Goal: Task Accomplishment & Management: Manage account settings

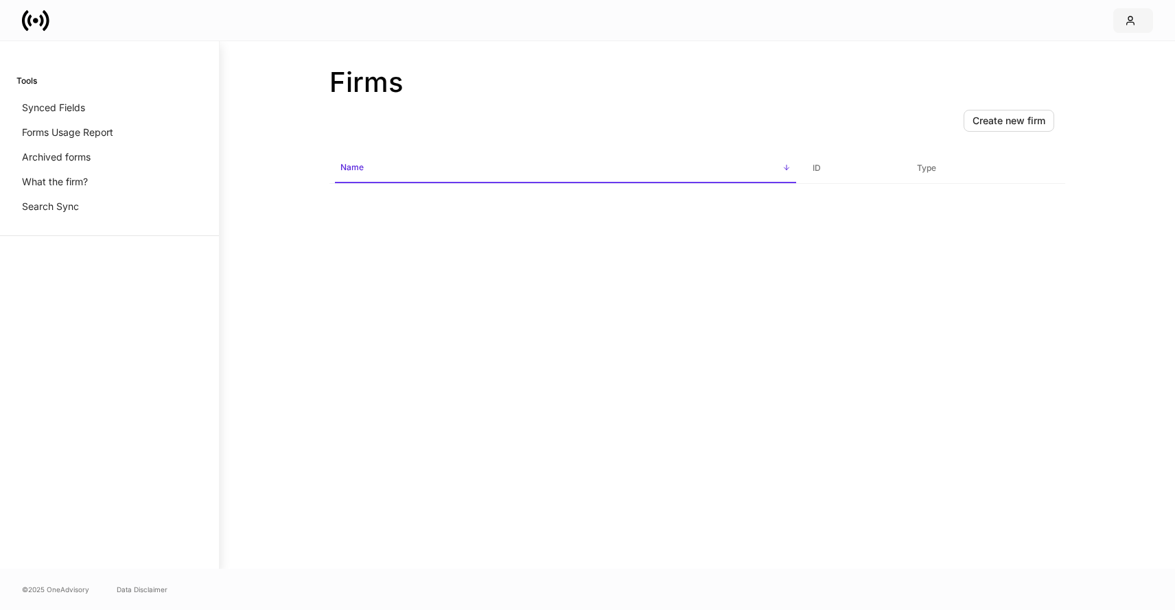
click at [1134, 15] on icon "button" at bounding box center [1130, 20] width 11 height 11
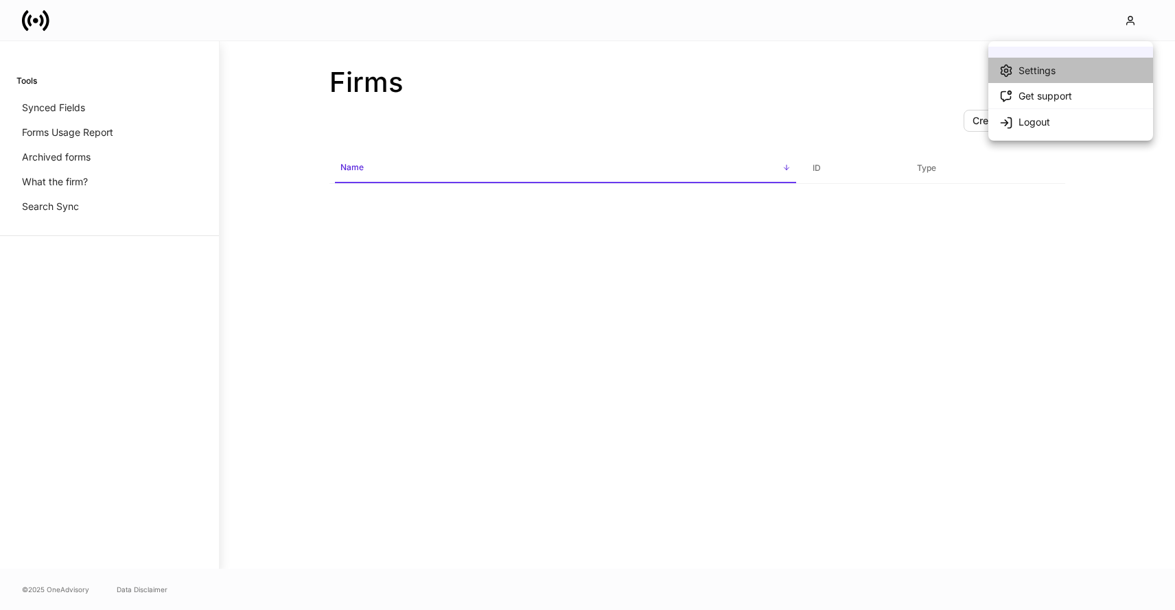
click at [1062, 71] on li "Settings" at bounding box center [1070, 70] width 165 height 25
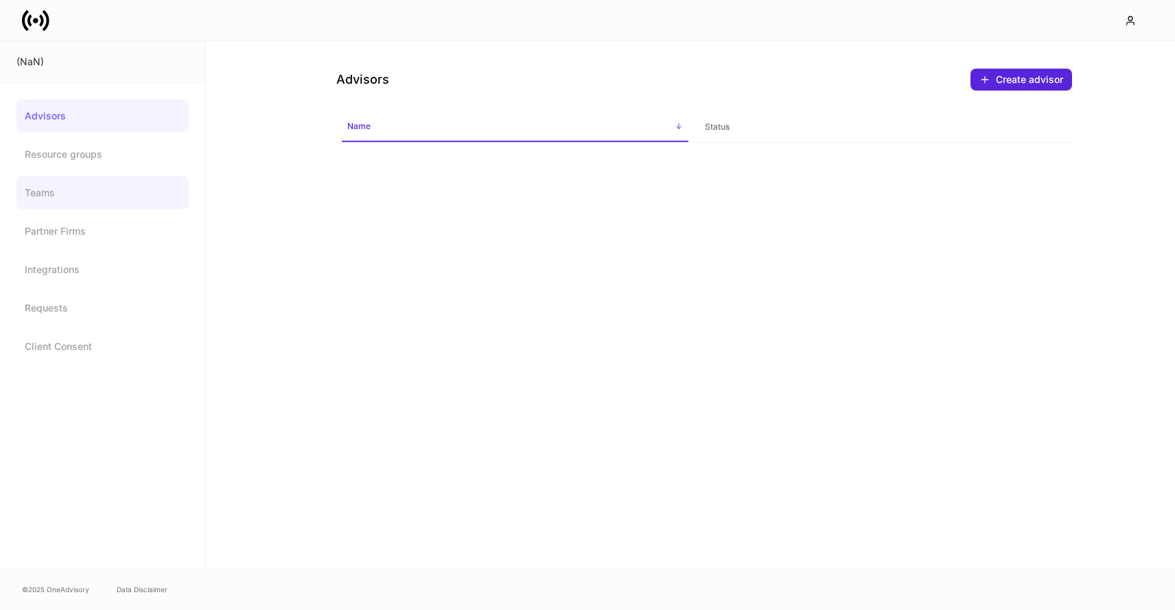
click at [81, 191] on link "Teams" at bounding box center [102, 192] width 172 height 33
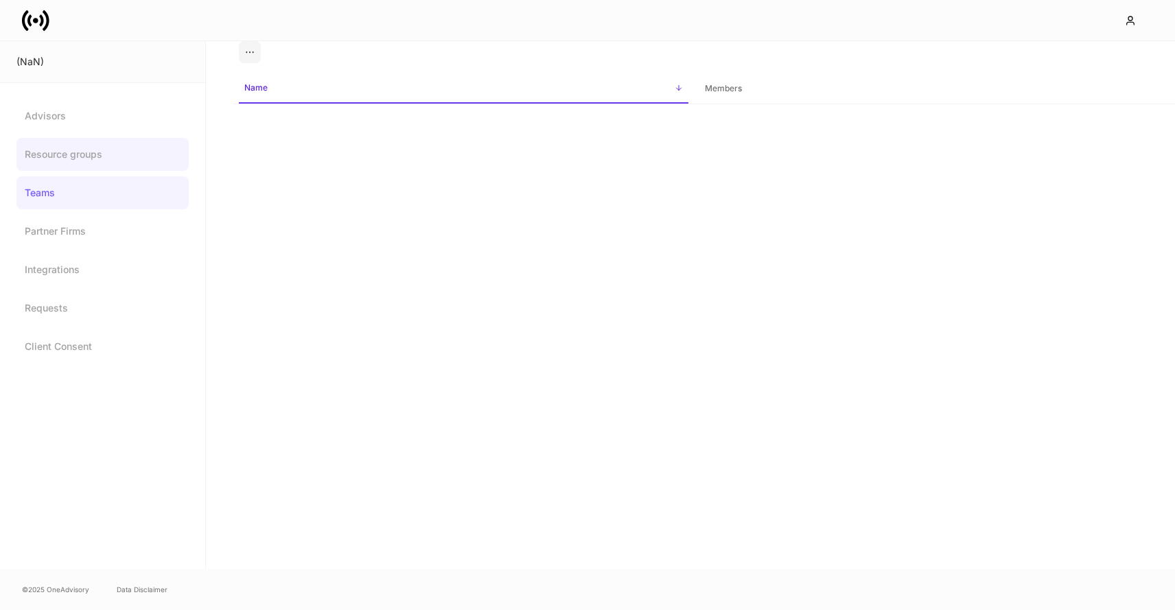
click at [103, 161] on link "Resource groups" at bounding box center [102, 154] width 172 height 33
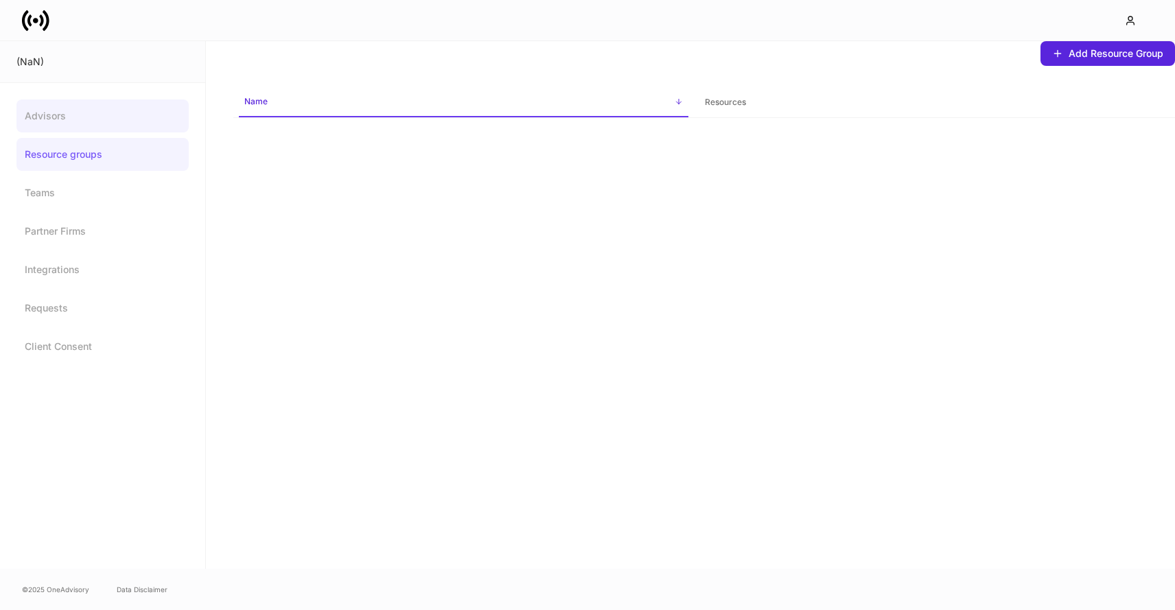
click at [104, 110] on link "Advisors" at bounding box center [102, 116] width 172 height 33
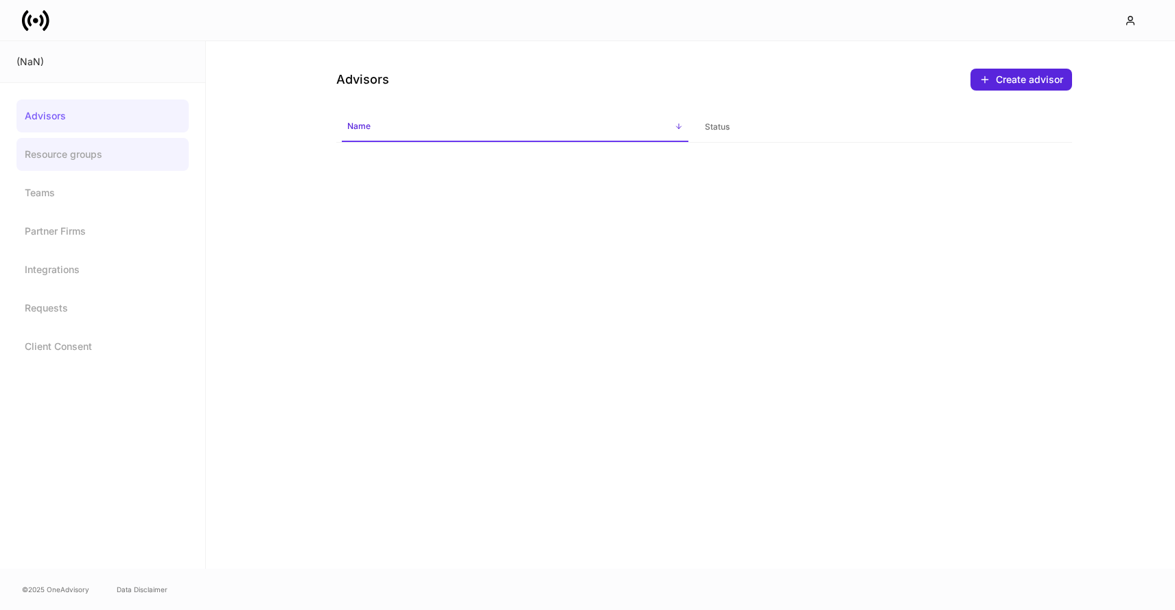
click at [121, 156] on link "Resource groups" at bounding box center [102, 154] width 172 height 33
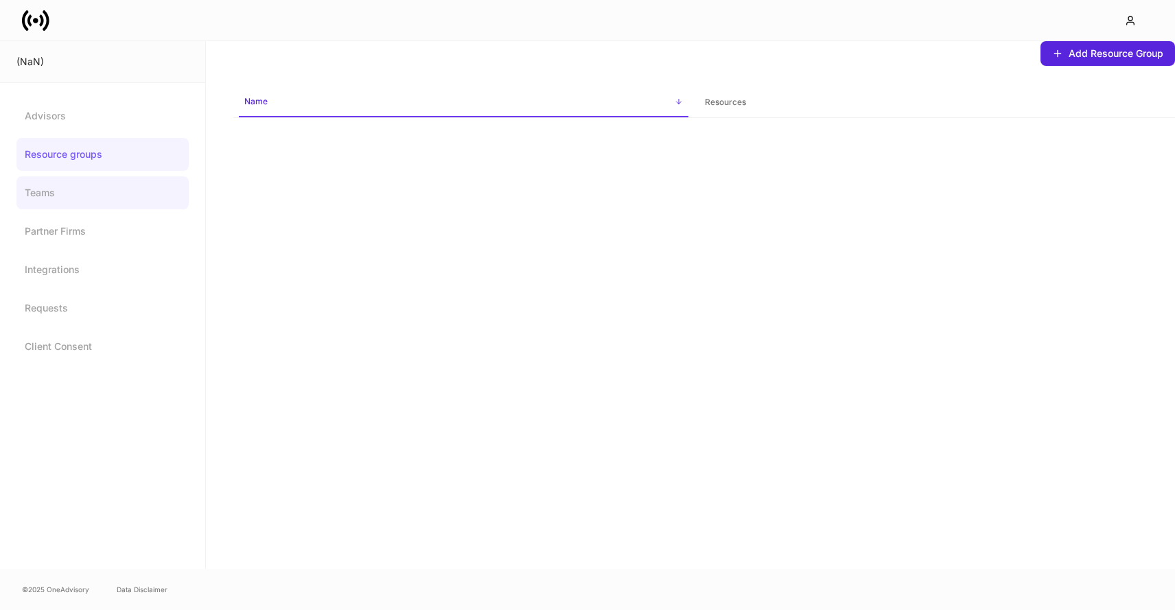
click at [113, 182] on link "Teams" at bounding box center [102, 192] width 172 height 33
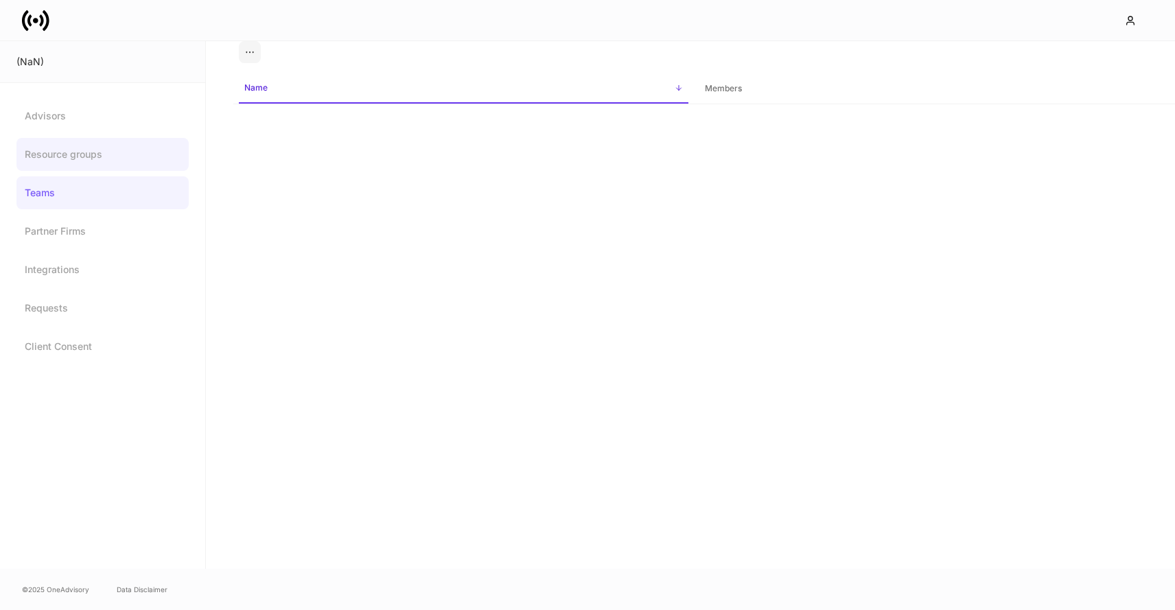
click at [117, 149] on link "Resource groups" at bounding box center [102, 154] width 172 height 33
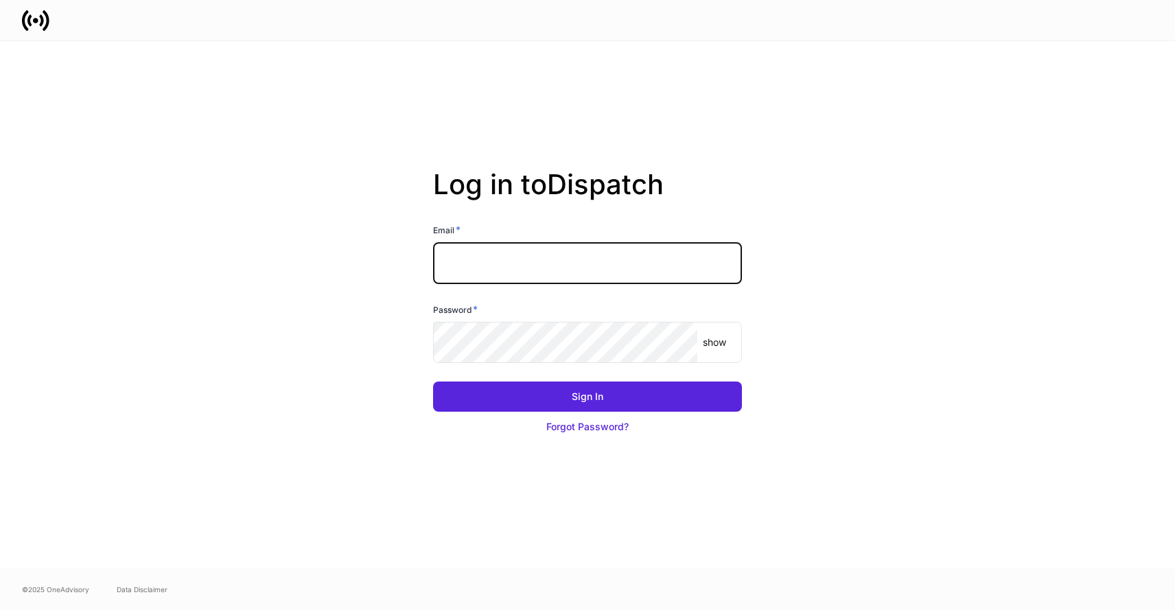
type input "**********"
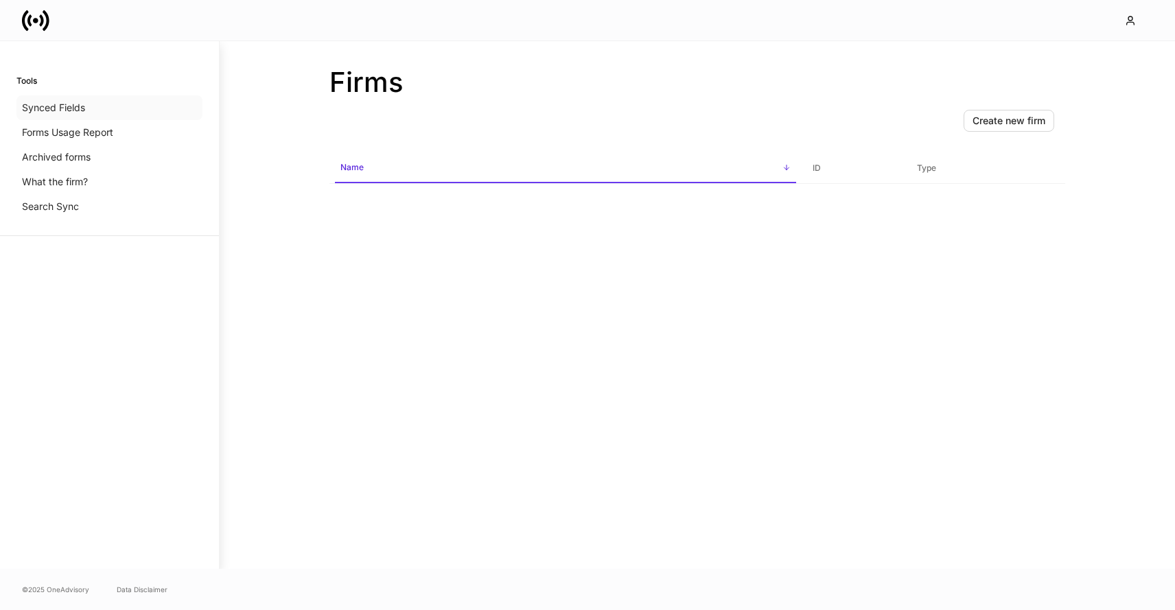
click at [98, 111] on div "Synced Fields" at bounding box center [109, 107] width 186 height 25
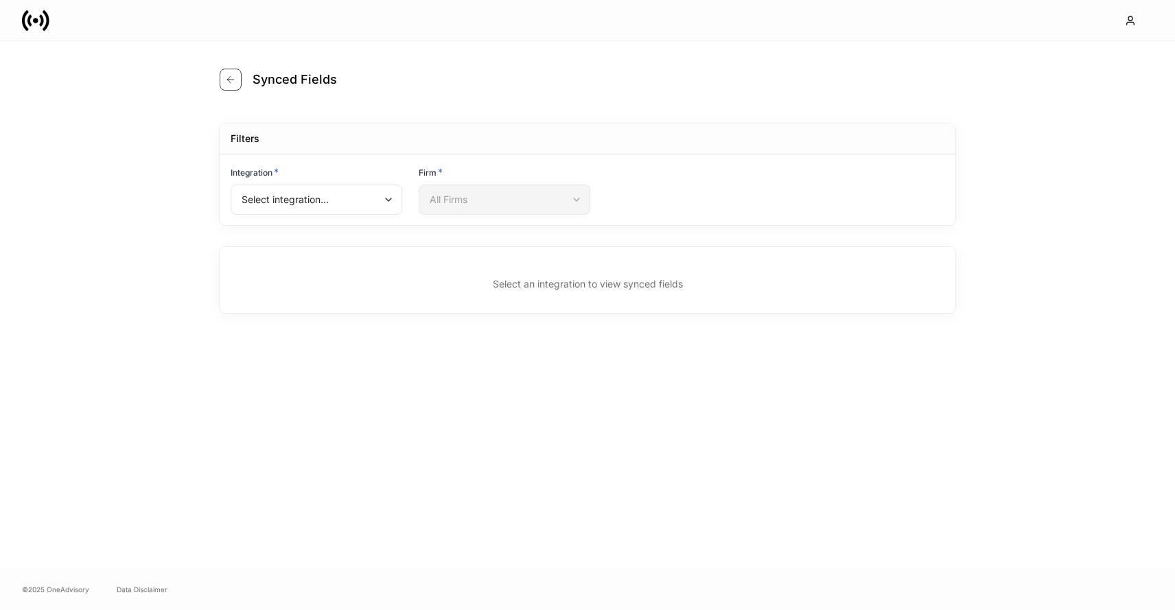
click at [235, 80] on icon "button" at bounding box center [230, 79] width 11 height 11
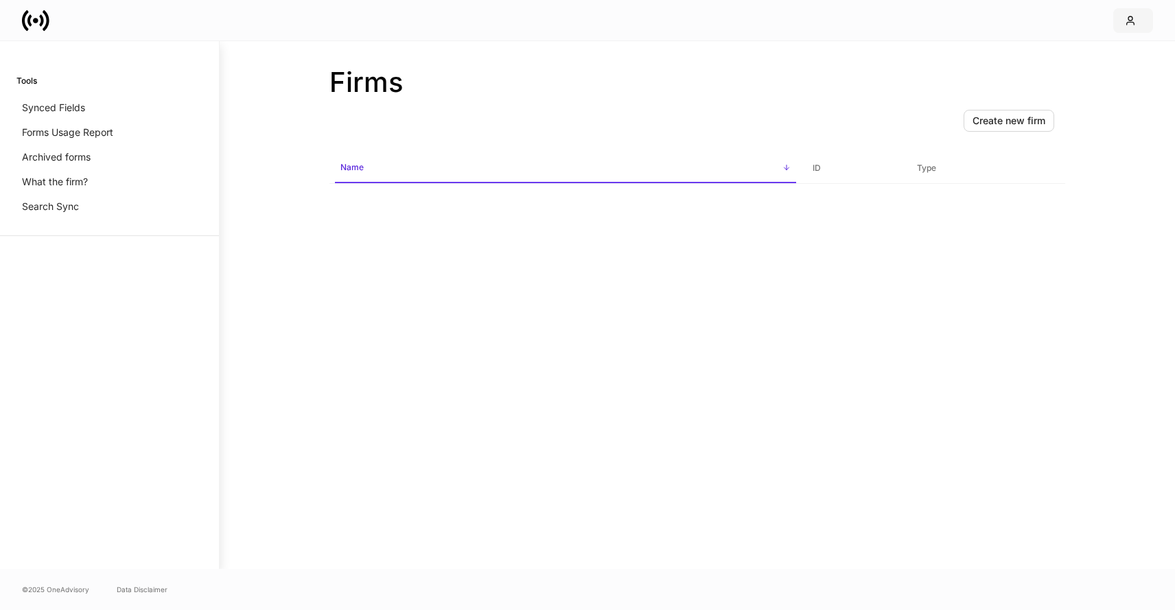
click at [1133, 19] on icon "button" at bounding box center [1130, 20] width 11 height 11
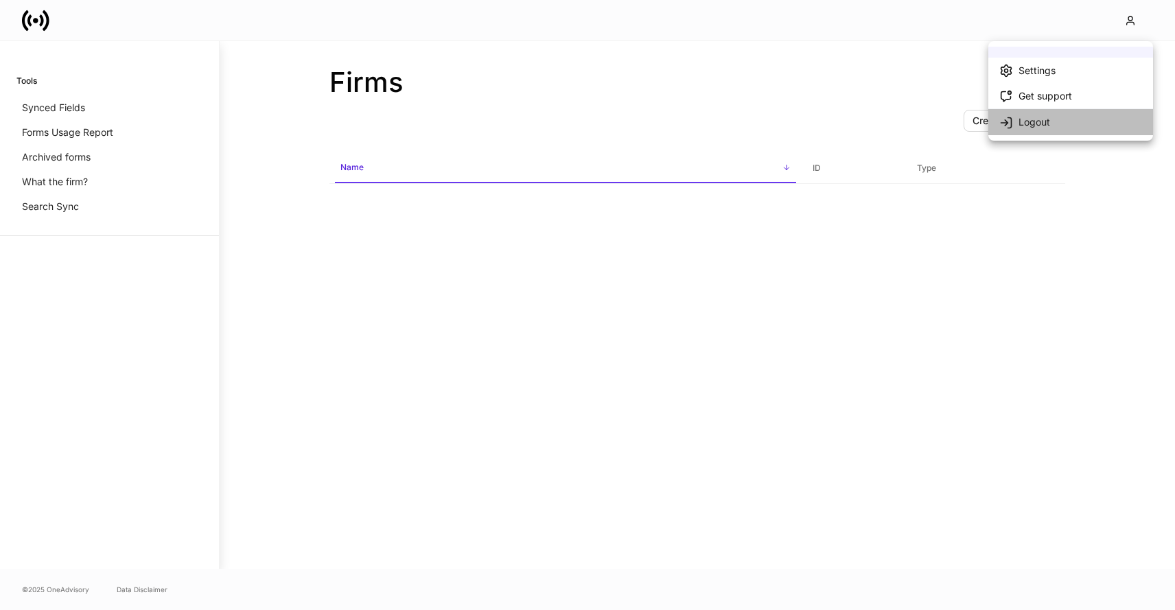
click at [1067, 117] on li "Logout" at bounding box center [1070, 121] width 165 height 26
